Goal: Task Accomplishment & Management: Use online tool/utility

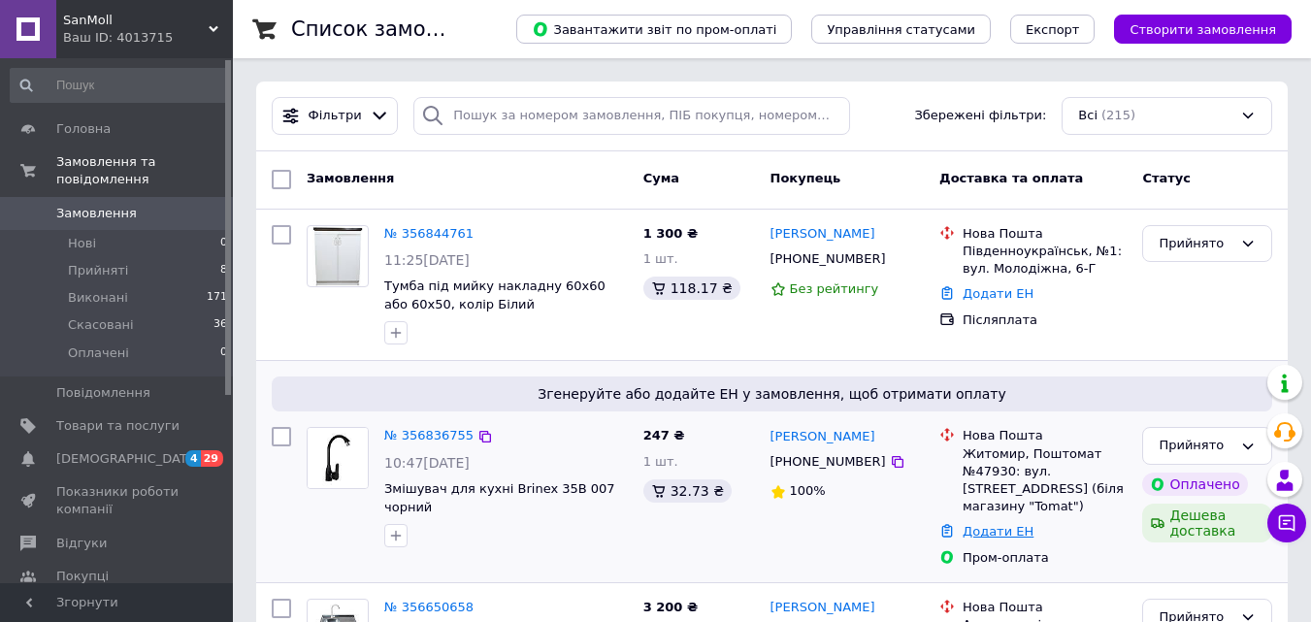
click at [976, 524] on link "Додати ЕН" at bounding box center [997, 531] width 71 height 15
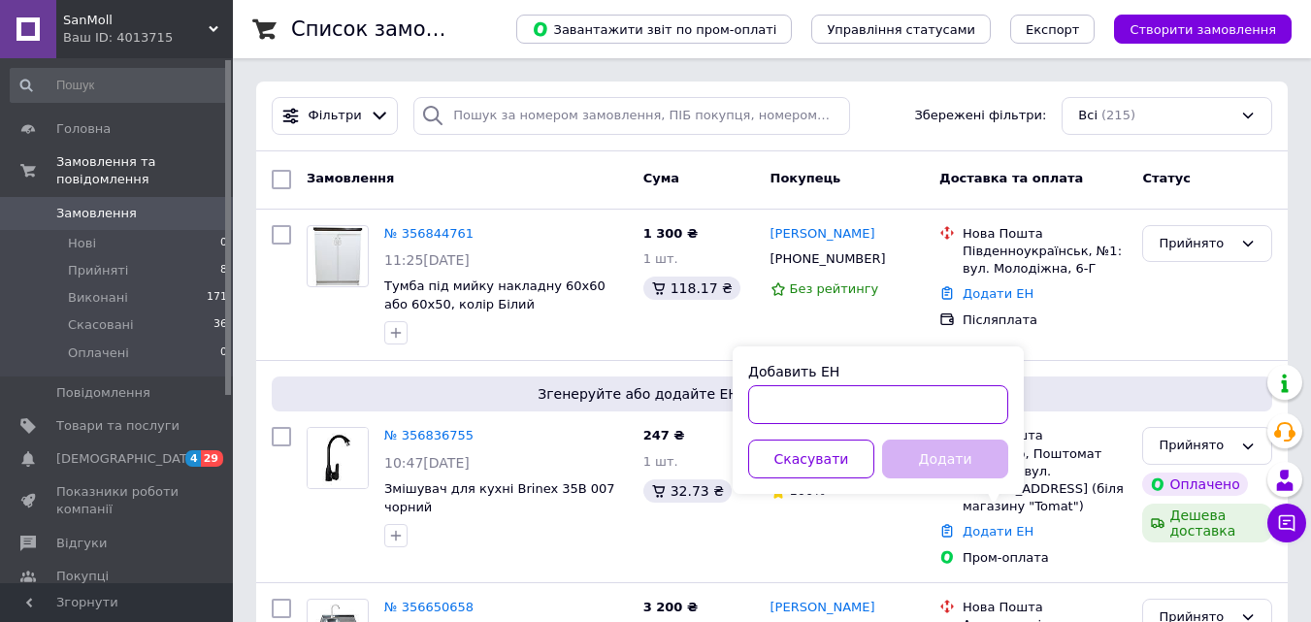
paste input "20400471882307"
type input "20400471882307"
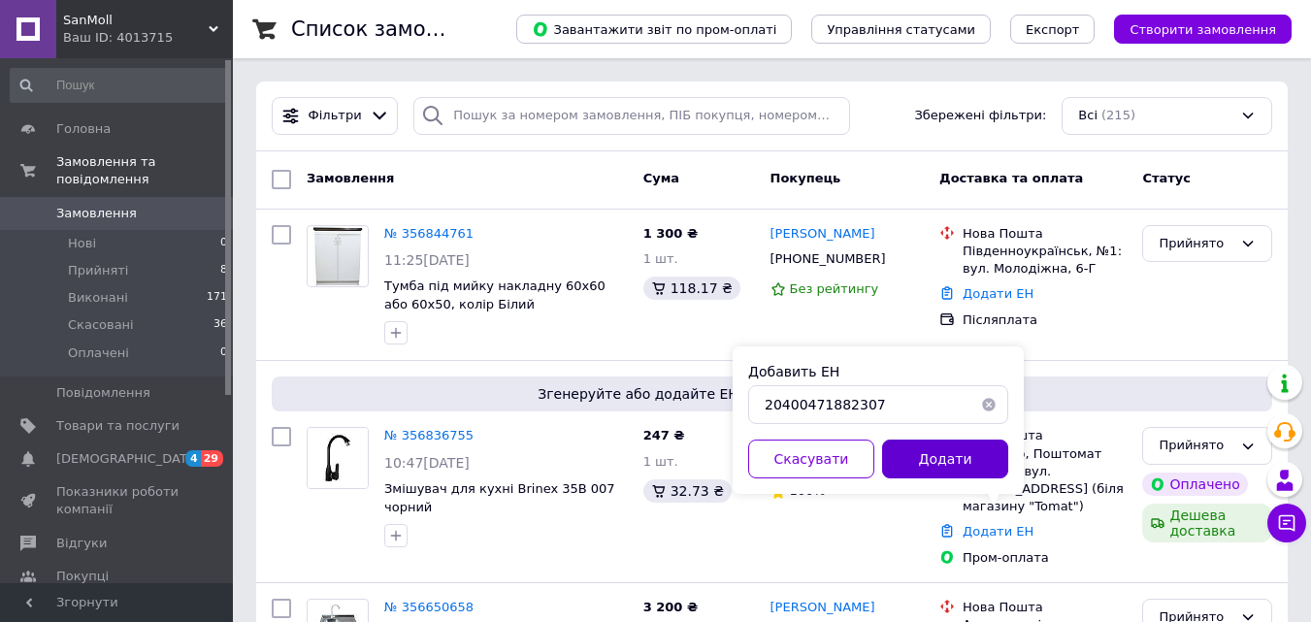
click at [939, 460] on button "Додати" at bounding box center [945, 458] width 126 height 39
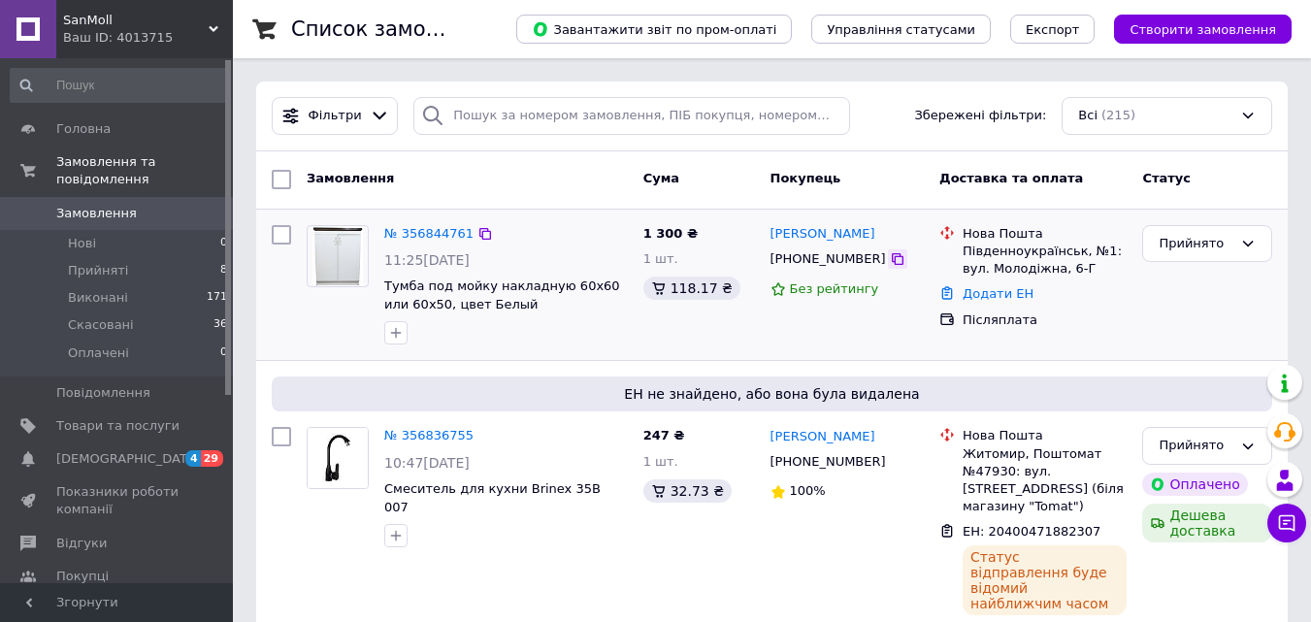
click at [890, 264] on icon at bounding box center [898, 259] width 16 height 16
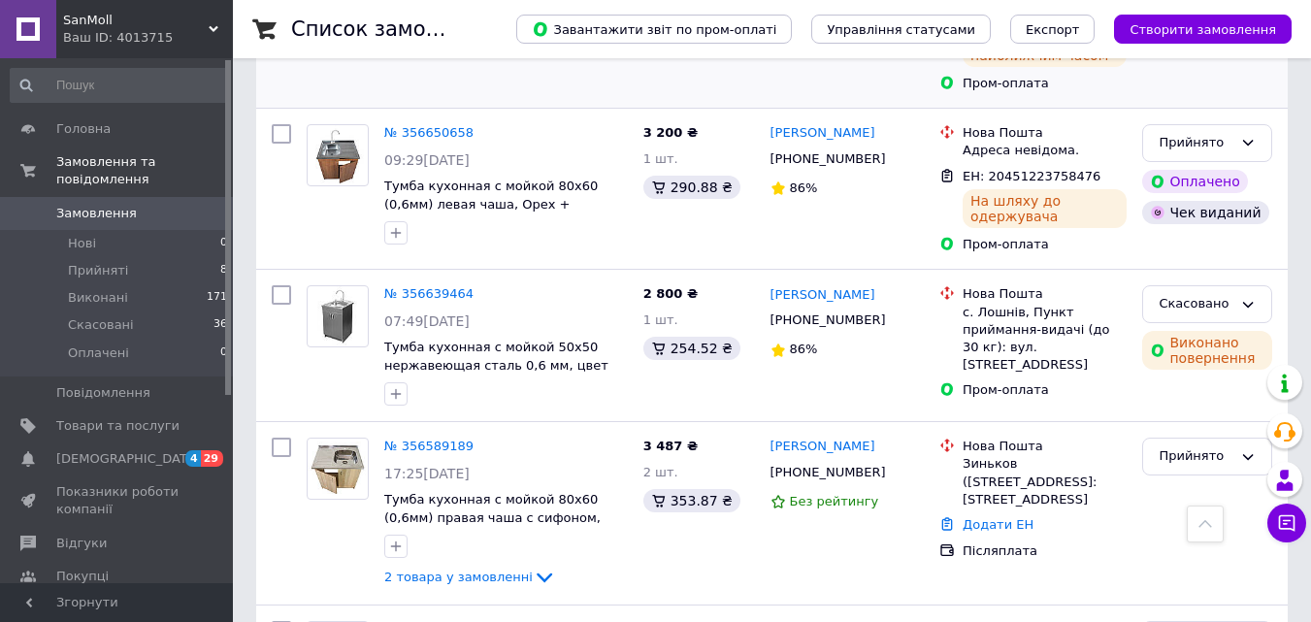
scroll to position [582, 0]
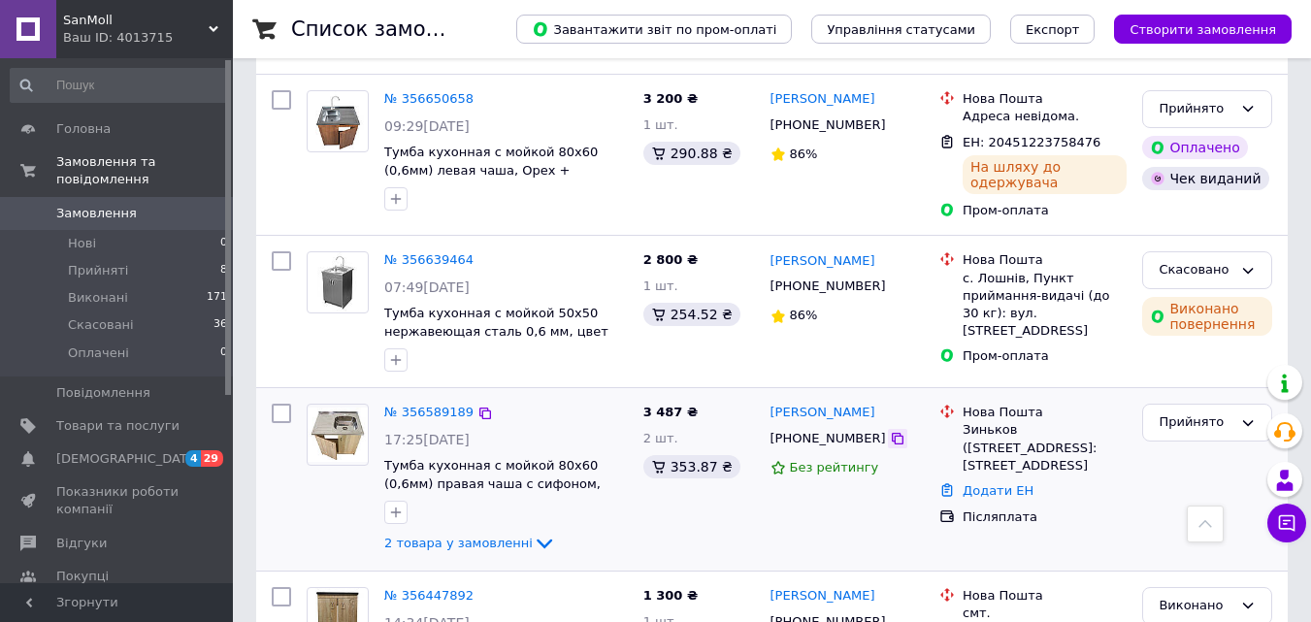
click at [890, 431] on icon at bounding box center [898, 439] width 16 height 16
click at [1001, 483] on link "Додати ЕН" at bounding box center [997, 490] width 71 height 15
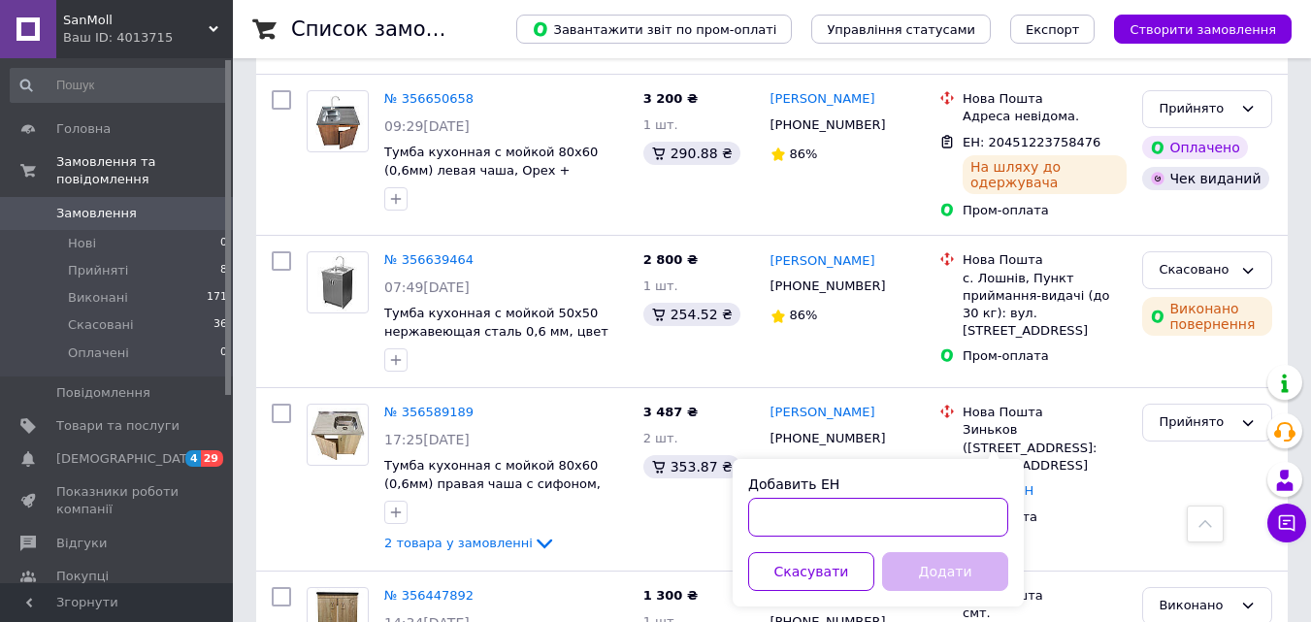
paste input "20451224721768"
type input "20451224721768"
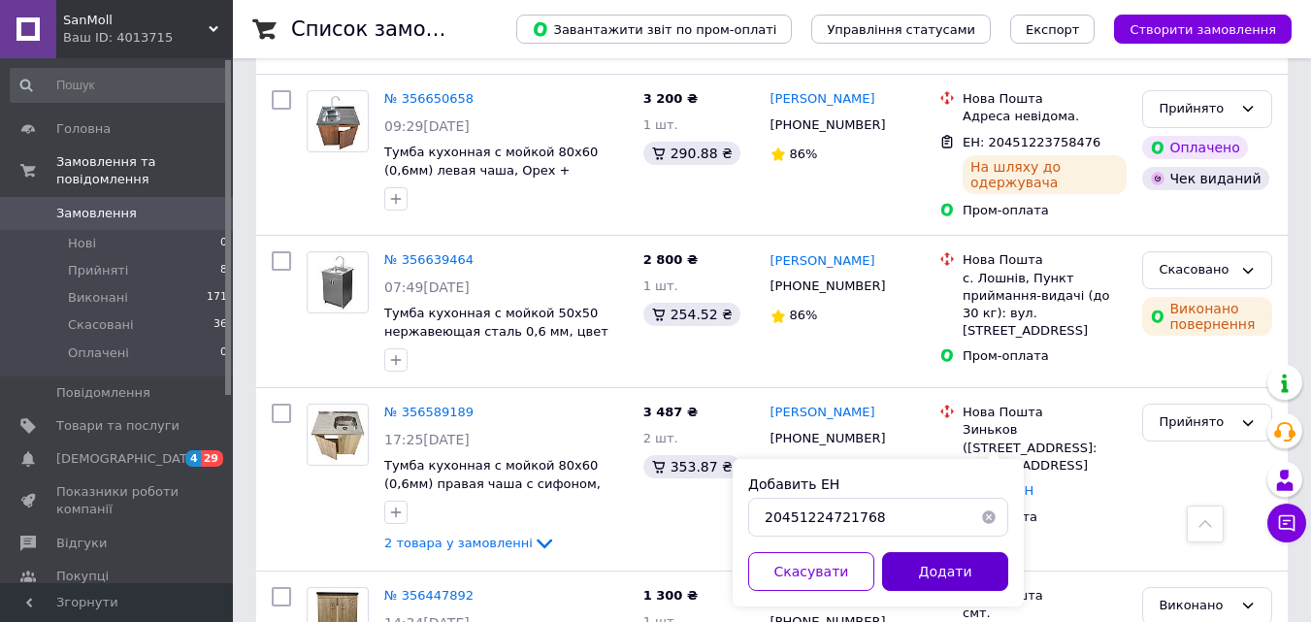
click at [938, 576] on button "Додати" at bounding box center [945, 571] width 126 height 39
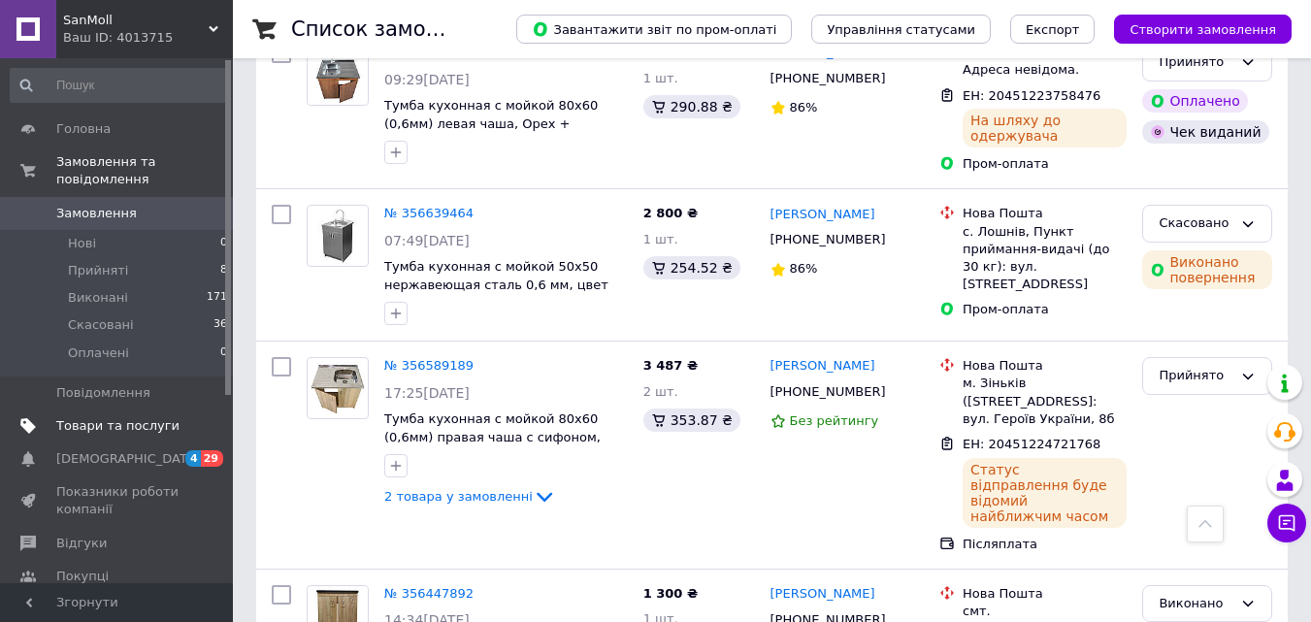
click at [103, 417] on span "Товари та послуги" at bounding box center [117, 425] width 123 height 17
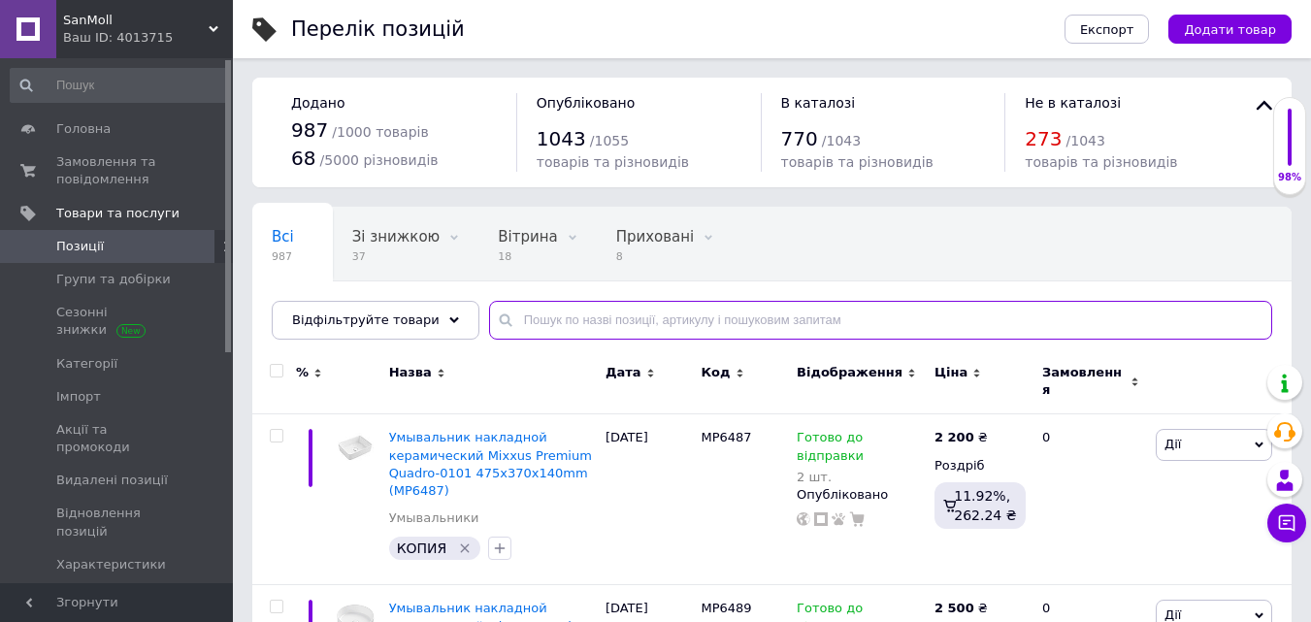
click at [571, 325] on input "text" at bounding box center [880, 320] width 783 height 39
paste input "Veronis BN-1-04 (R)"
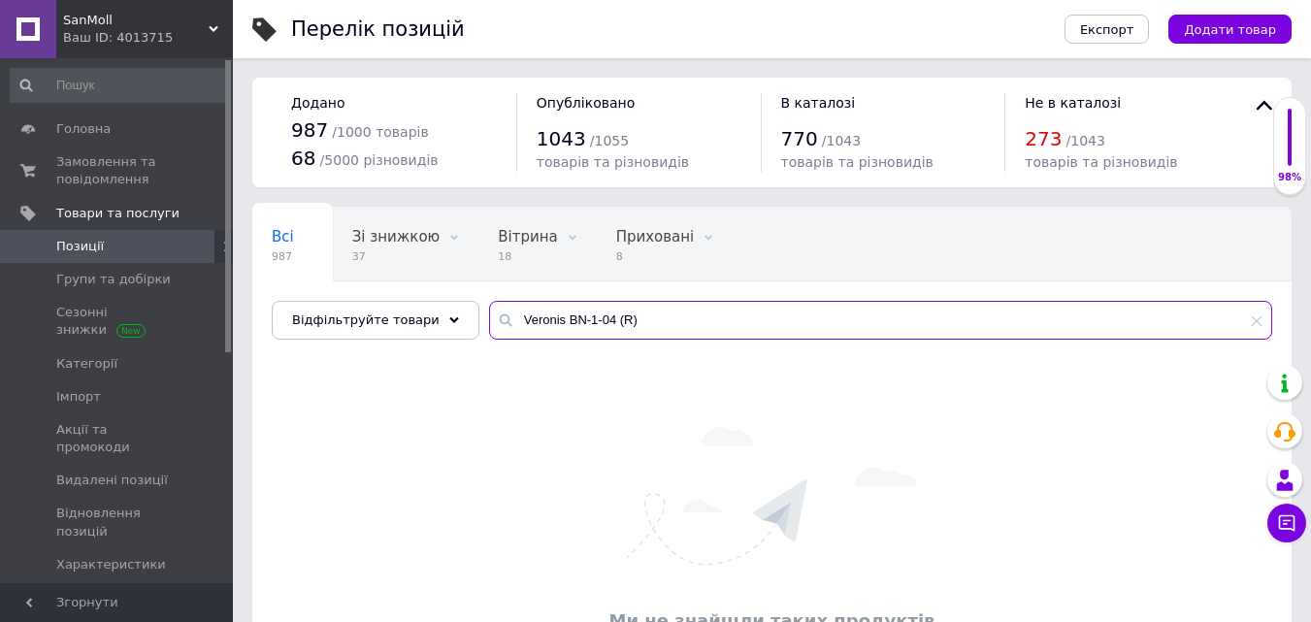
click at [613, 324] on input "Veronis BN-1-04 (R)" at bounding box center [880, 320] width 783 height 39
drag, startPoint x: 592, startPoint y: 320, endPoint x: 696, endPoint y: 325, distance: 103.9
click at [689, 325] on input "Veronis BN-1-04 (R)" at bounding box center [880, 320] width 783 height 39
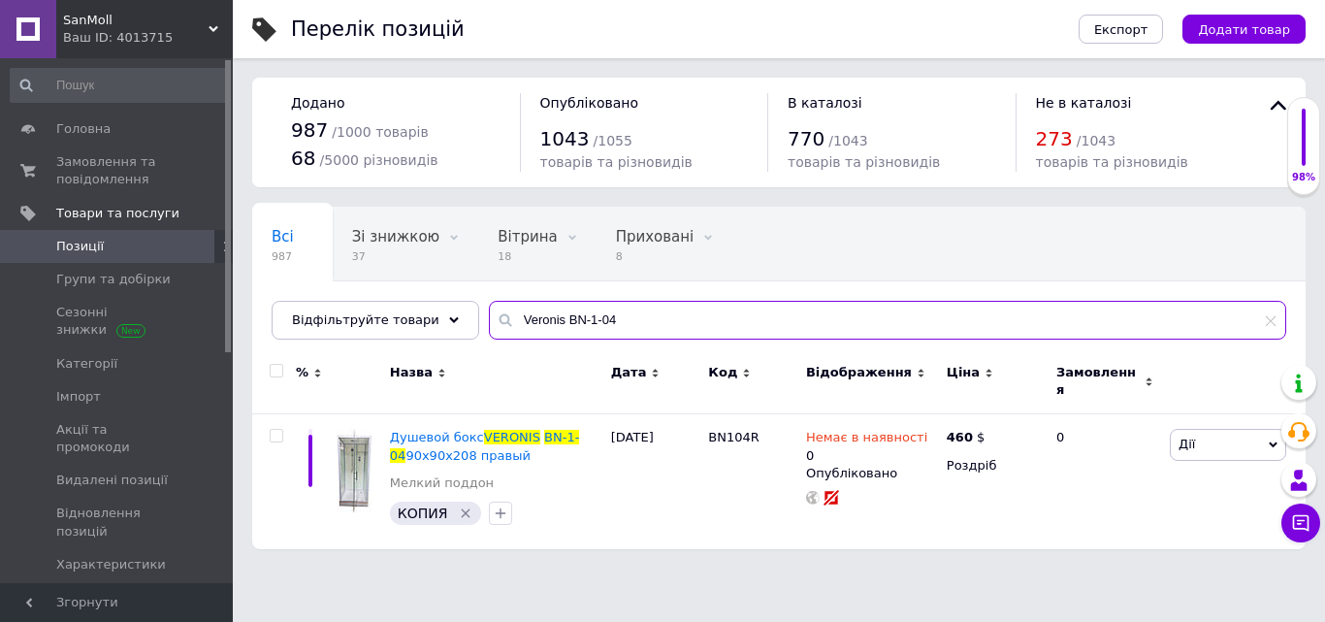
drag, startPoint x: 501, startPoint y: 319, endPoint x: 614, endPoint y: 320, distance: 113.5
click at [614, 320] on input "Veronis BN-1-04" at bounding box center [887, 320] width 797 height 39
paste input "3"
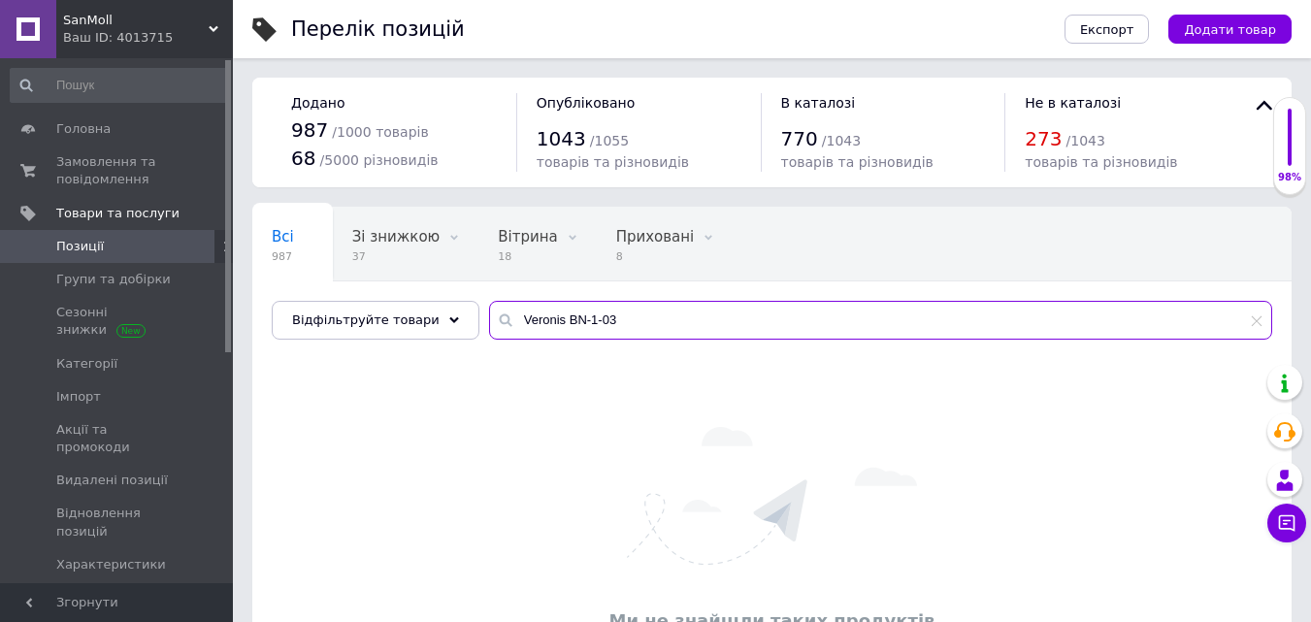
drag, startPoint x: 593, startPoint y: 328, endPoint x: 424, endPoint y: 297, distance: 171.6
click at [425, 297] on div "Всі 987 Зі знижкою 37 Видалити Редагувати Вітрина 18 Видалити Редагувати Прихов…" at bounding box center [771, 273] width 1039 height 133
paste input "KN-1-05"
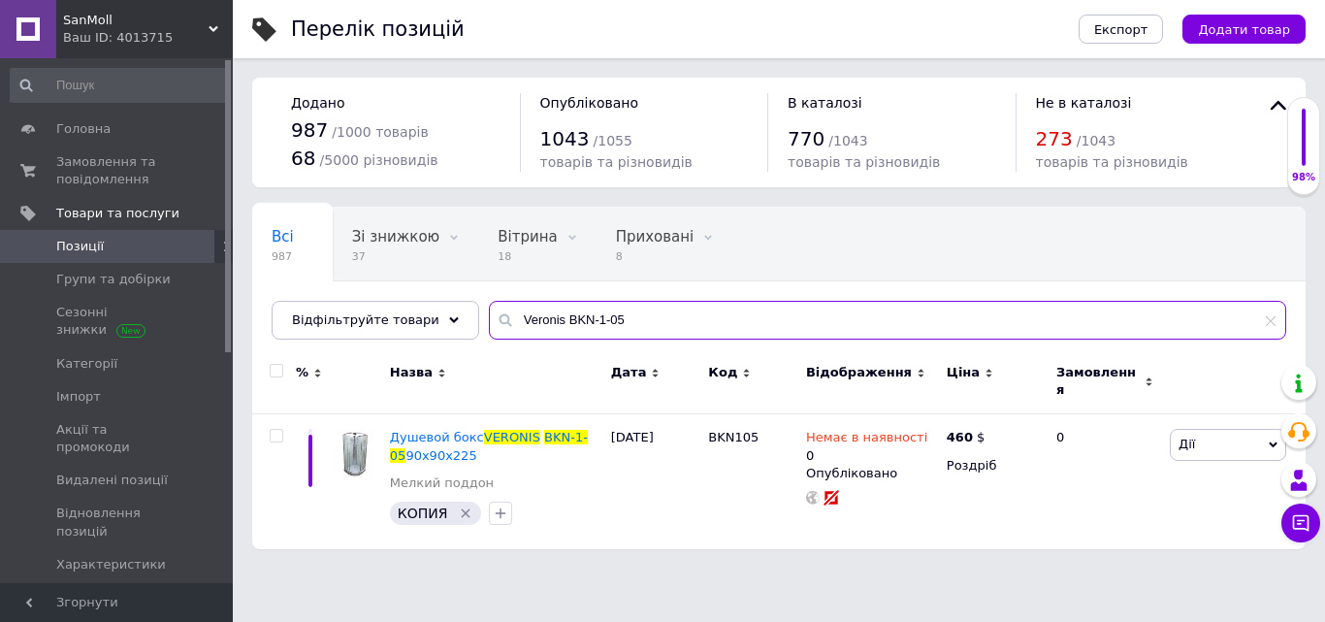
type input "Veronis BKN-1-05"
